Goal: Ask a question

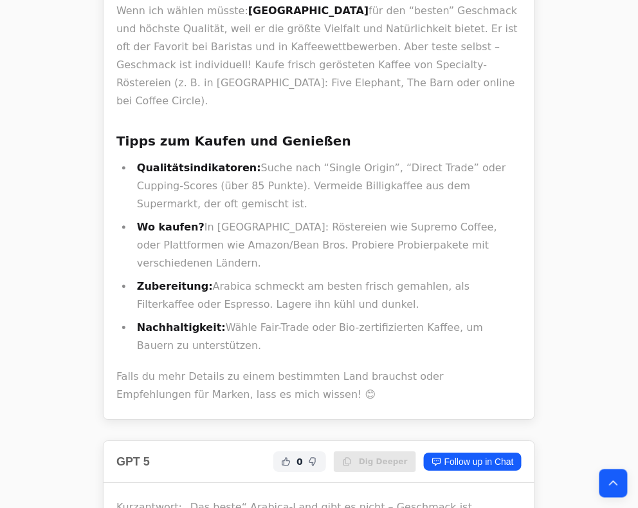
scroll to position [13528, 0]
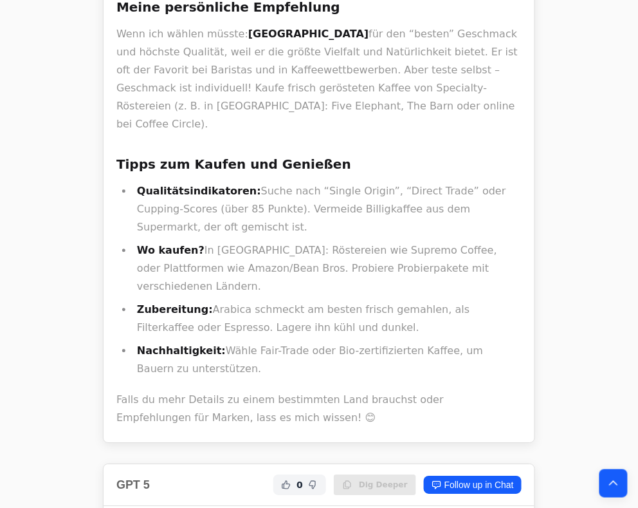
drag, startPoint x: 223, startPoint y: 250, endPoint x: 124, endPoint y: 257, distance: 98.7
copy p "Blue Mountain Kaffee"
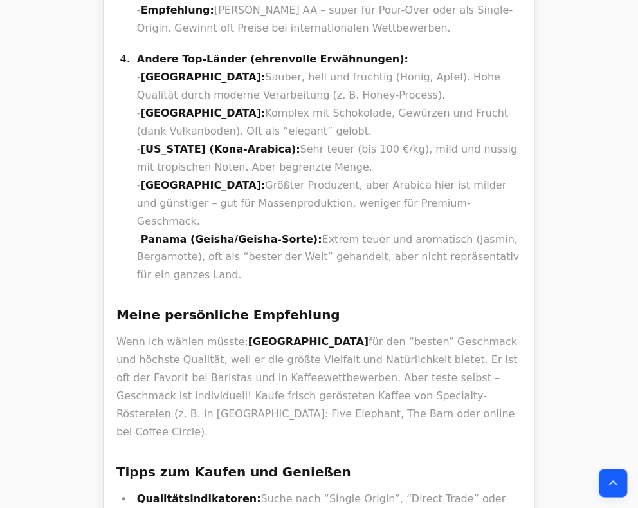
scroll to position [13219, 0]
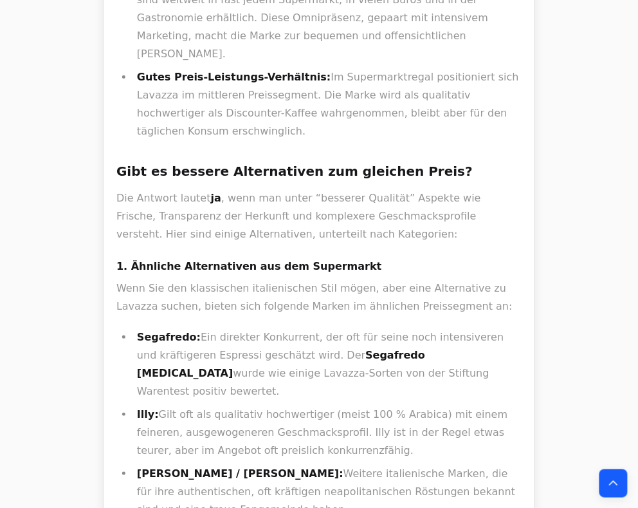
scroll to position [978, 0]
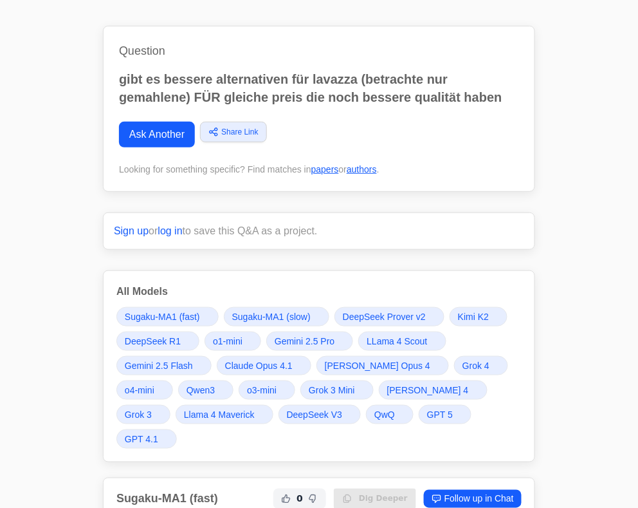
scroll to position [103, 0]
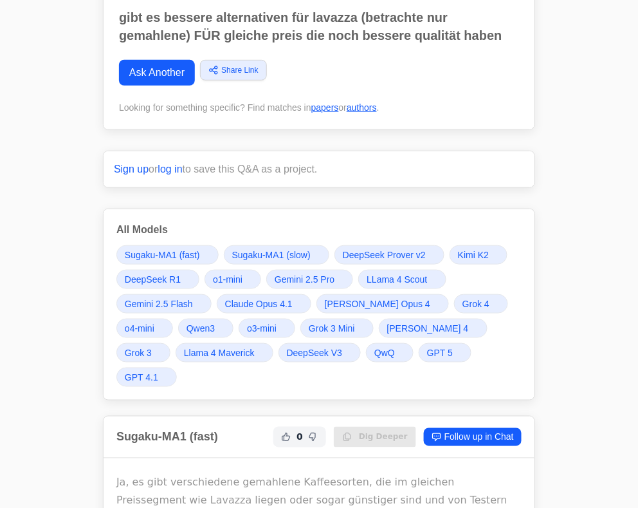
click at [463, 299] on span "Grok 4" at bounding box center [476, 303] width 27 height 13
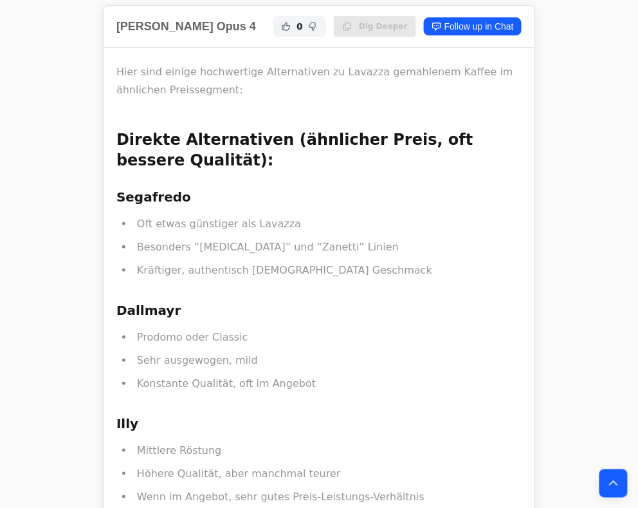
scroll to position [12083, 0]
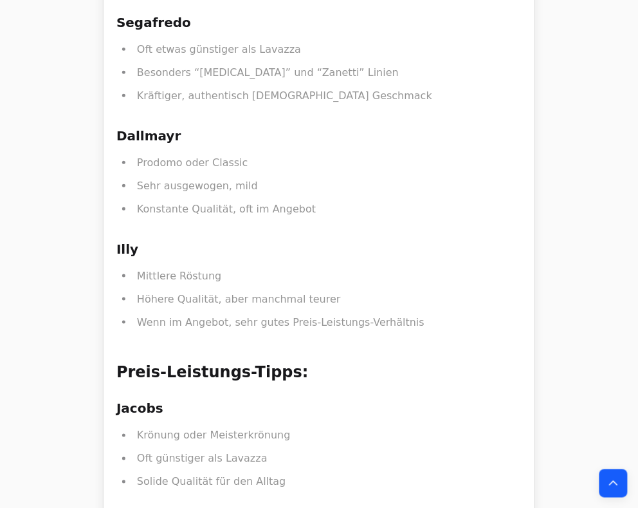
drag, startPoint x: 207, startPoint y: 190, endPoint x: 319, endPoint y: 193, distance: 112.7
copy strong "Kimbo Aroma Gold"
